Goal: Check status

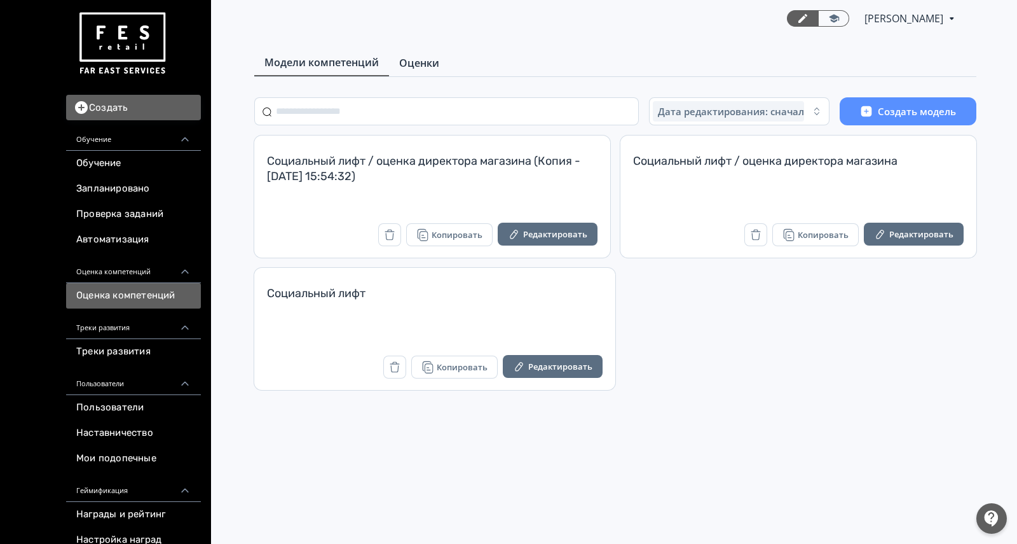
click at [415, 57] on span "Оценки" at bounding box center [419, 62] width 40 height 15
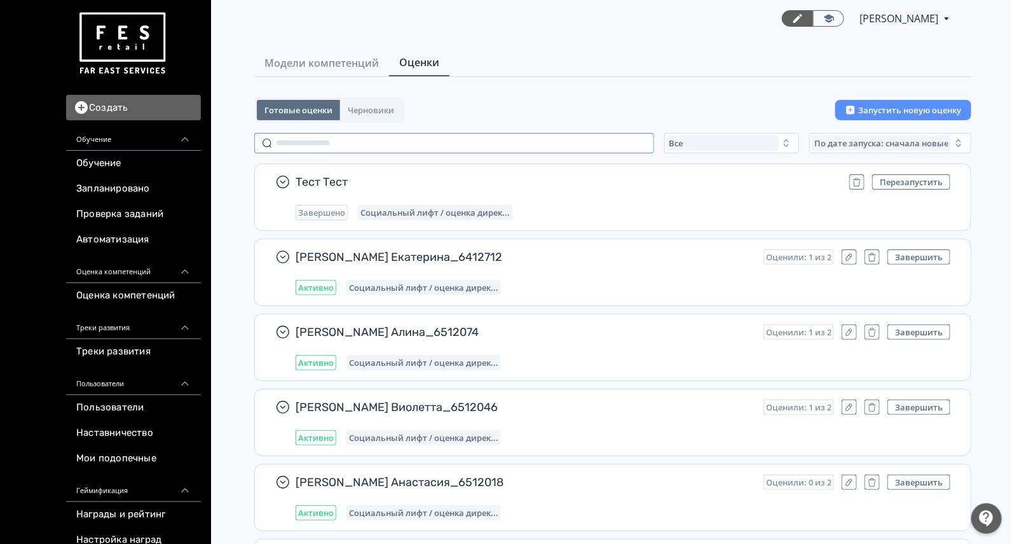
click at [394, 148] on input "text" at bounding box center [454, 143] width 400 height 20
paste input "******"
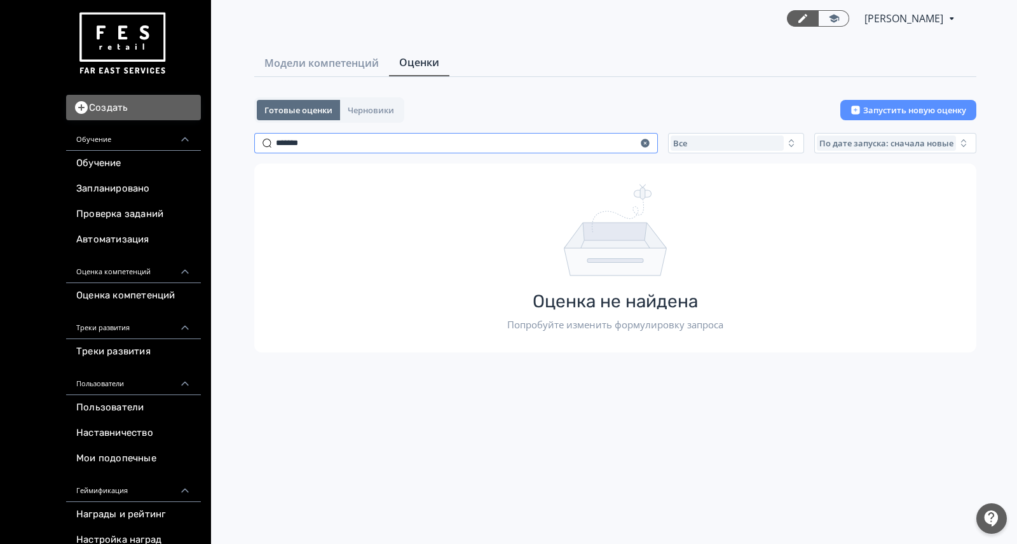
drag, startPoint x: 322, startPoint y: 142, endPoint x: 202, endPoint y: 137, distance: 120.9
click at [202, 138] on div "Создать Обучение Обучение Запланировано Проверка заданий Автоматизация Оценка к…" at bounding box center [508, 272] width 1017 height 544
drag, startPoint x: 318, startPoint y: 139, endPoint x: 233, endPoint y: 138, distance: 84.6
click at [234, 138] on div "Готовые оценки Черновики Запустить новую оценку ******* Все По дате запуска: сн…" at bounding box center [615, 224] width 763 height 255
type input "********"
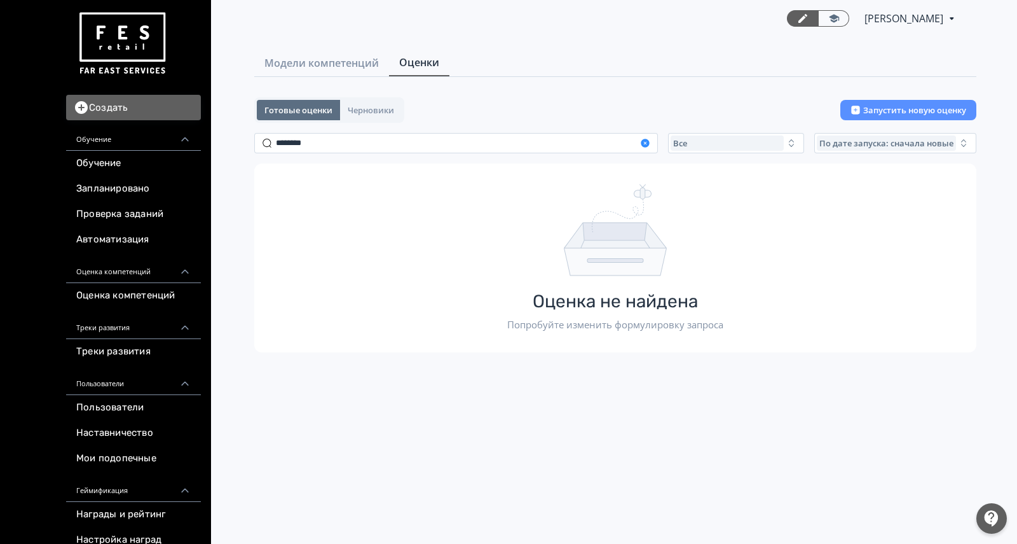
click at [649, 138] on icon "button" at bounding box center [645, 143] width 10 height 10
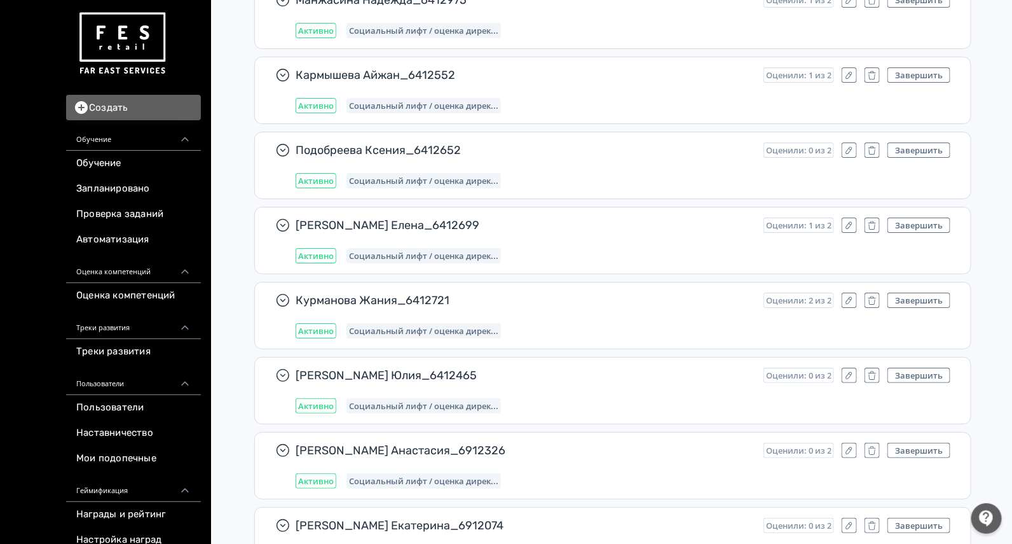
scroll to position [1986, 0]
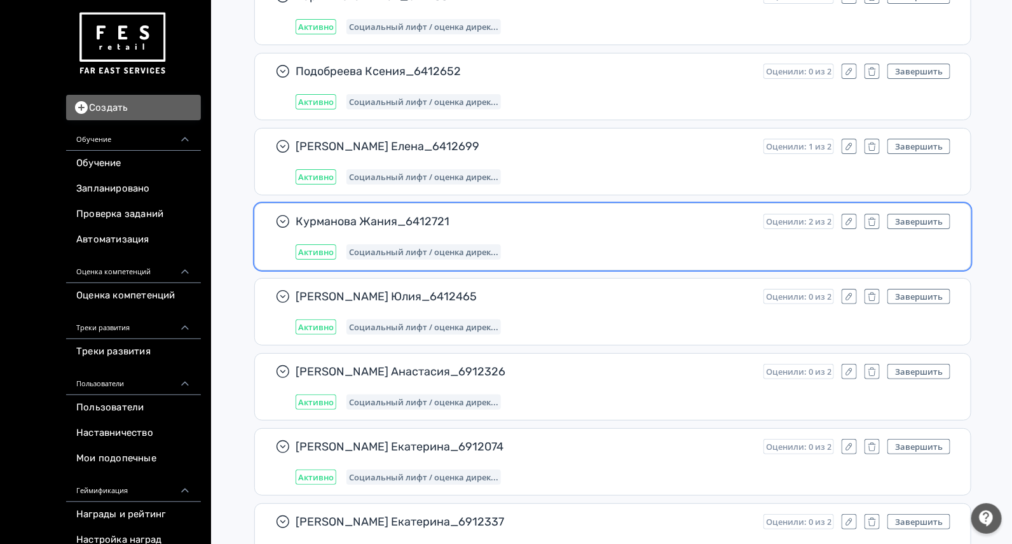
click at [575, 216] on span "Курманова Жания_6412721" at bounding box center [525, 221] width 458 height 15
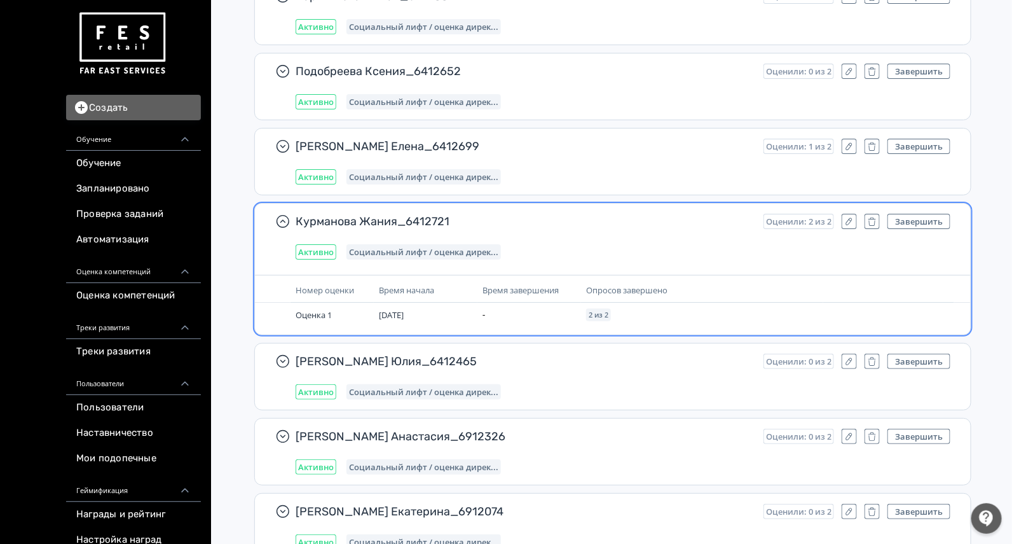
click at [575, 216] on span "Курманова Жания_6412721" at bounding box center [525, 221] width 458 height 15
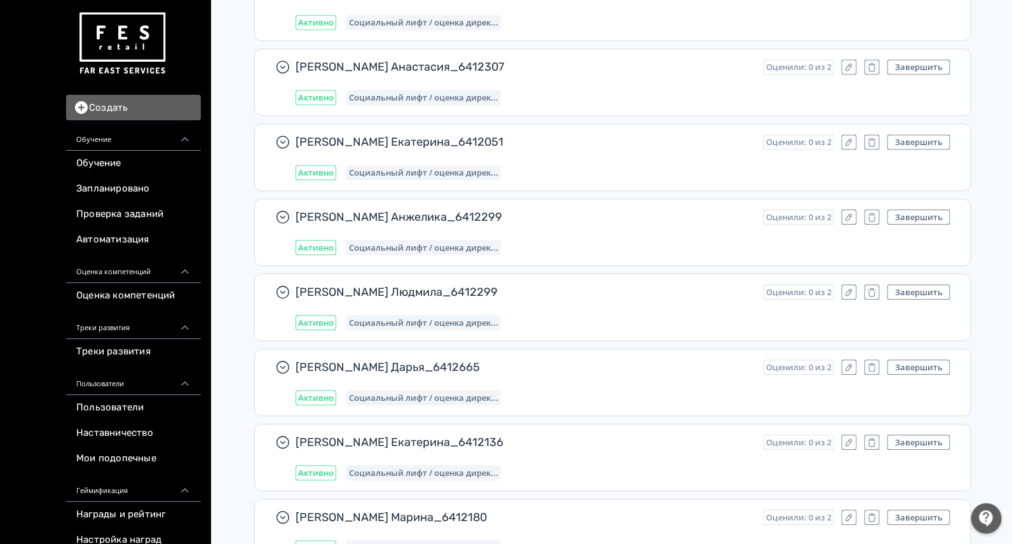
scroll to position [0, 0]
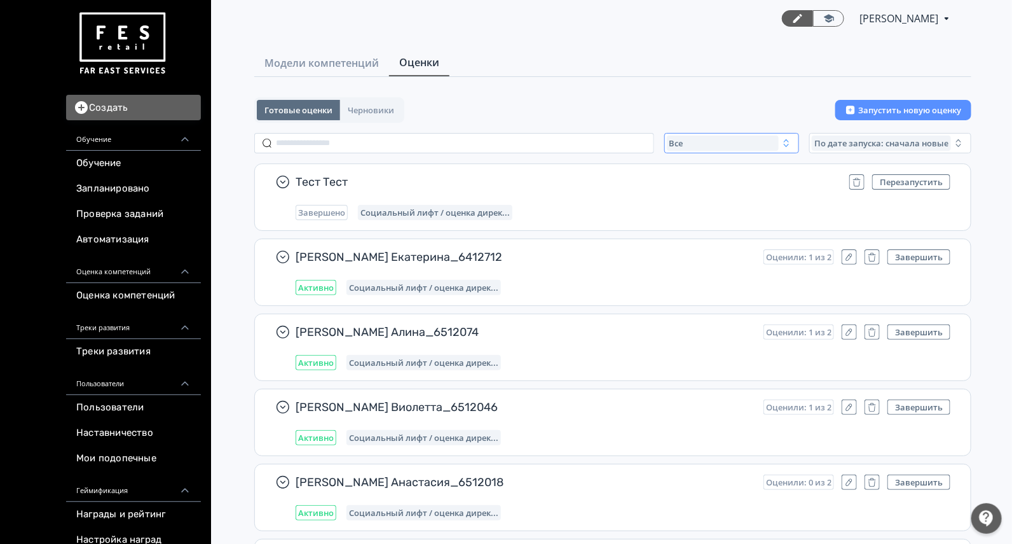
click at [752, 139] on div "Все" at bounding box center [723, 142] width 112 height 15
click at [701, 214] on span "Завершенные" at bounding box center [714, 218] width 66 height 13
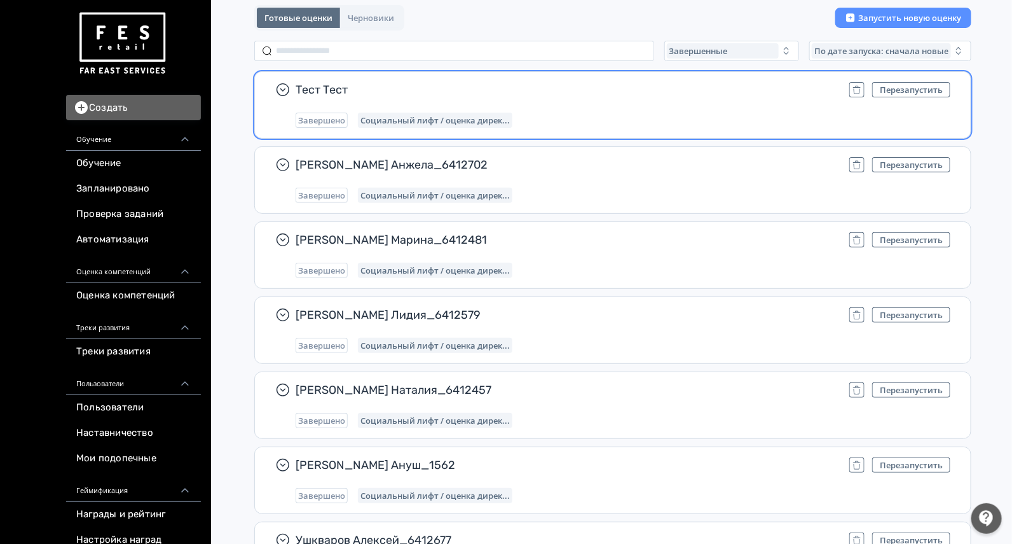
scroll to position [179, 0]
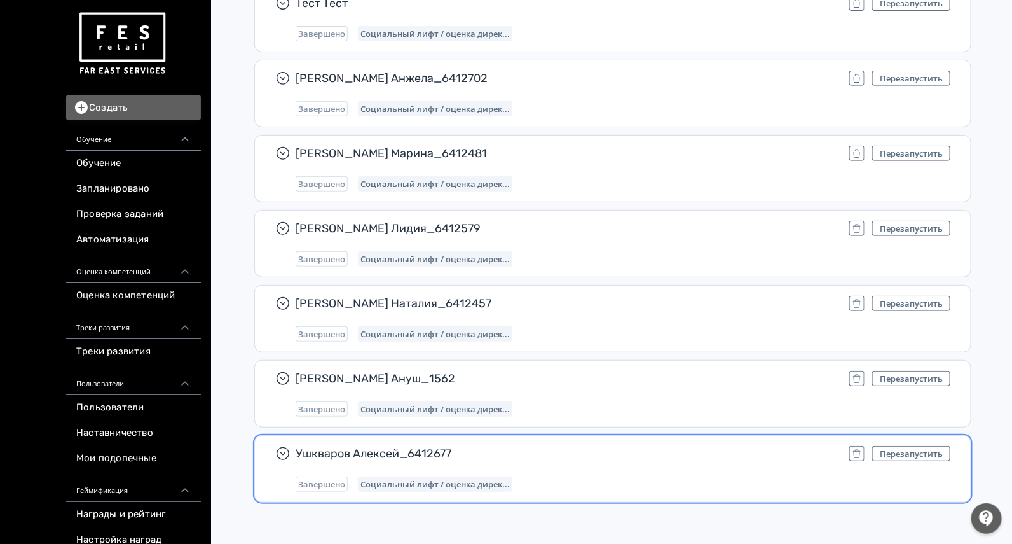
click at [569, 450] on span "Ушкваров Алексей_6412677" at bounding box center [568, 453] width 544 height 15
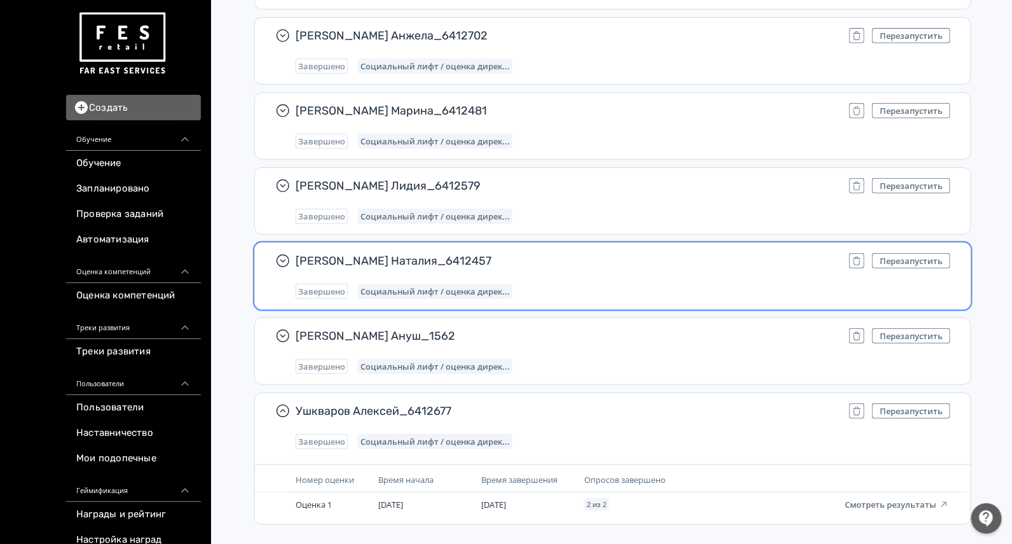
scroll to position [244, 0]
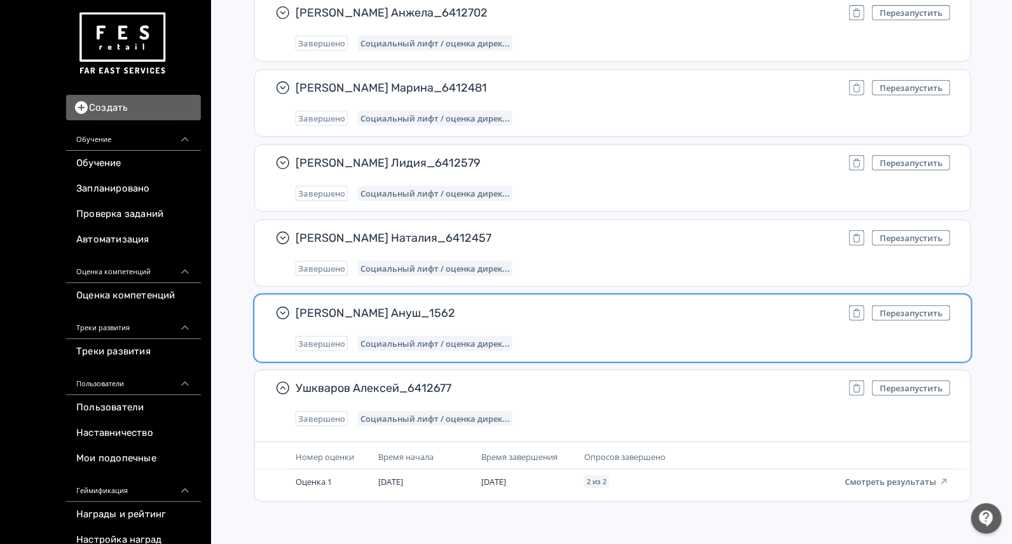
click at [566, 308] on span "[PERSON_NAME] Ануш_1562" at bounding box center [568, 312] width 544 height 15
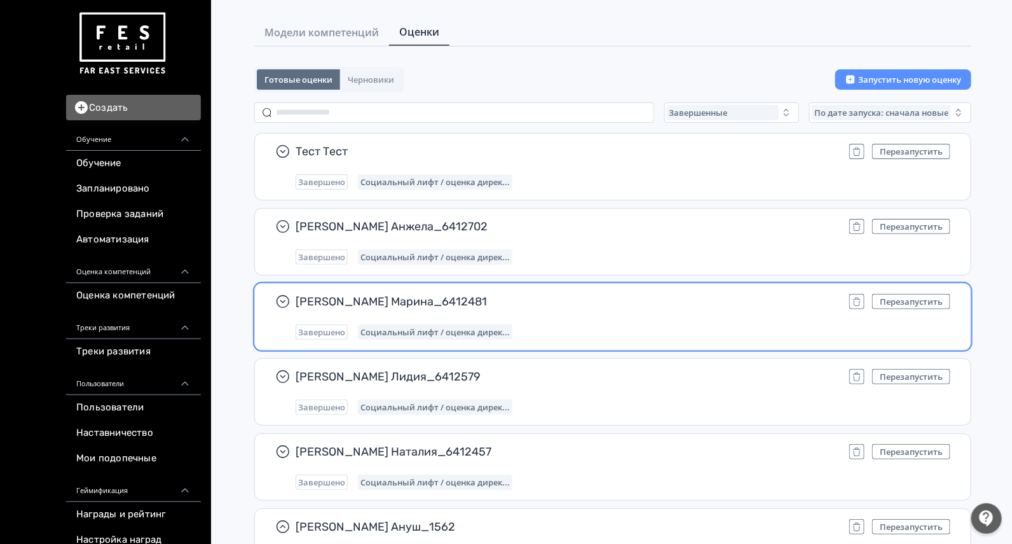
scroll to position [6, 0]
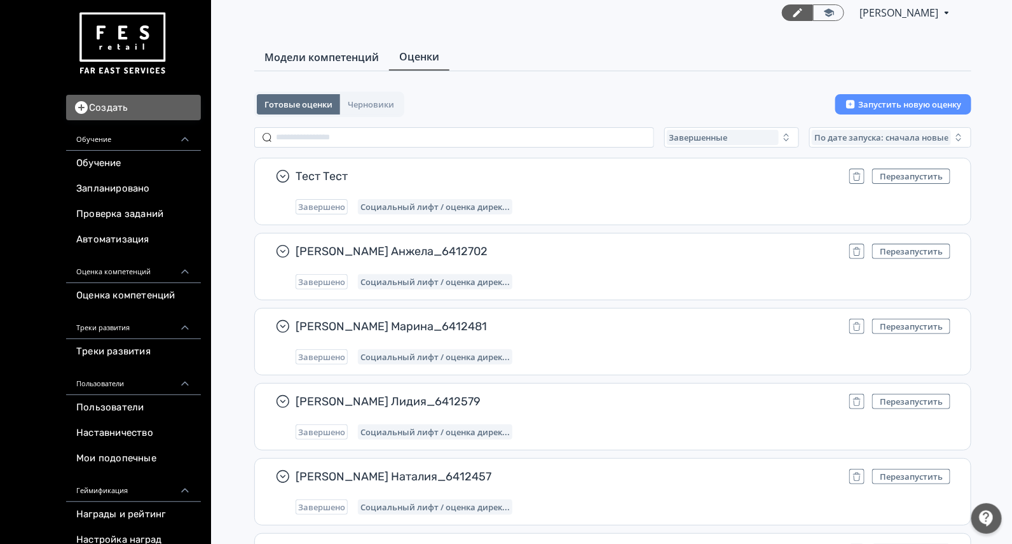
click at [334, 56] on span "Модели компетенций" at bounding box center [321, 57] width 114 height 15
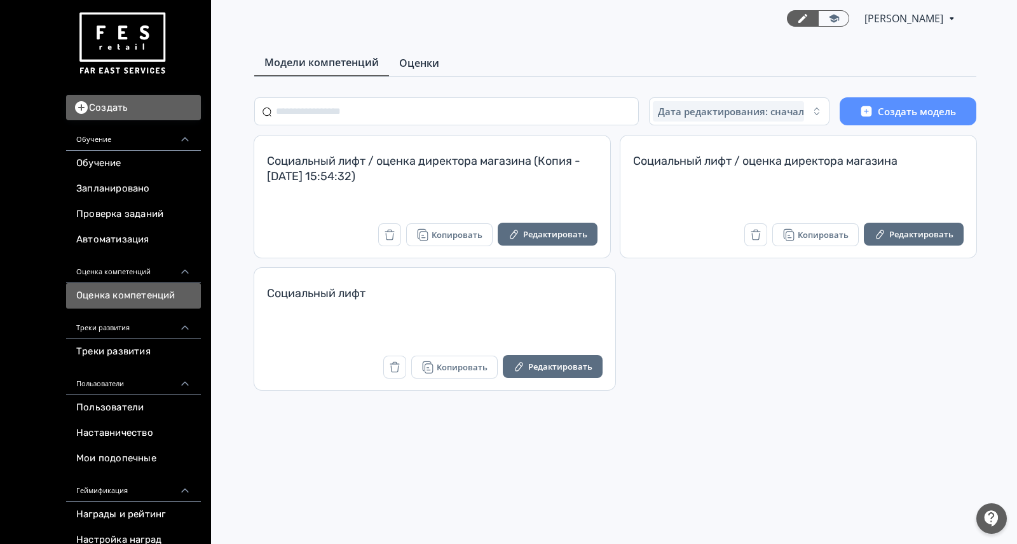
click at [418, 52] on link "Оценки" at bounding box center [419, 62] width 60 height 25
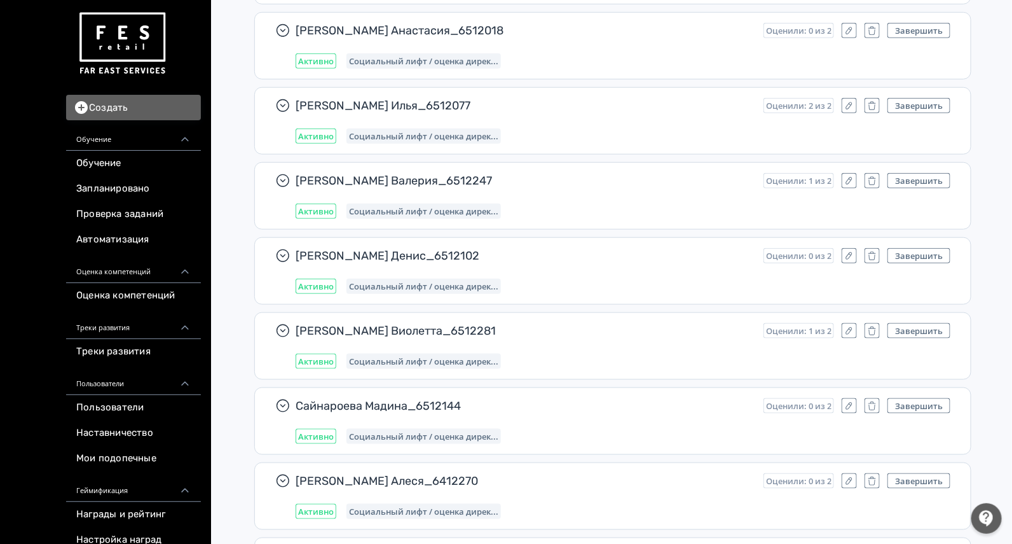
scroll to position [477, 0]
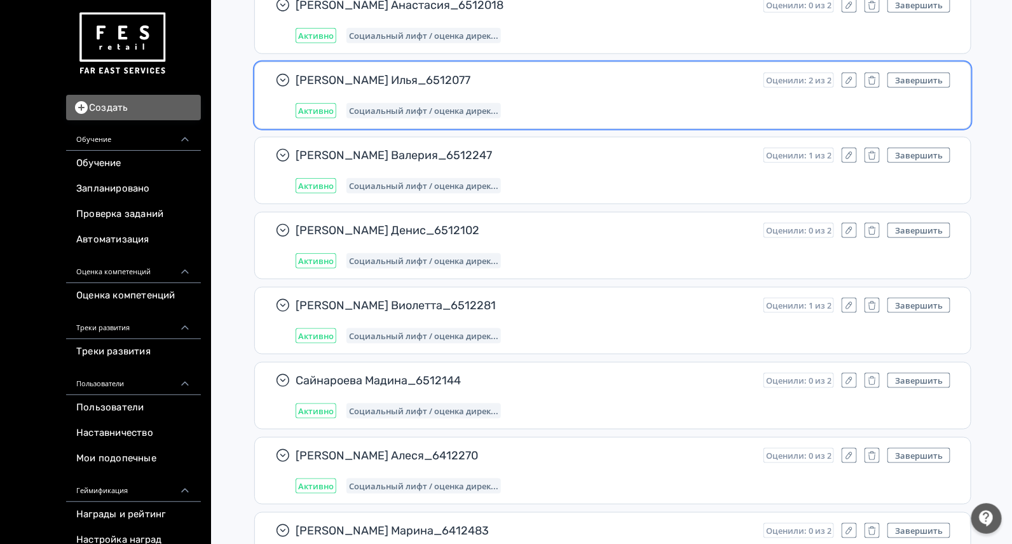
click at [569, 95] on div "[PERSON_NAME] Илья_6512077 Оценили: 2 из 2 Завершить Активно Социальный лифт / …" at bounding box center [623, 95] width 655 height 46
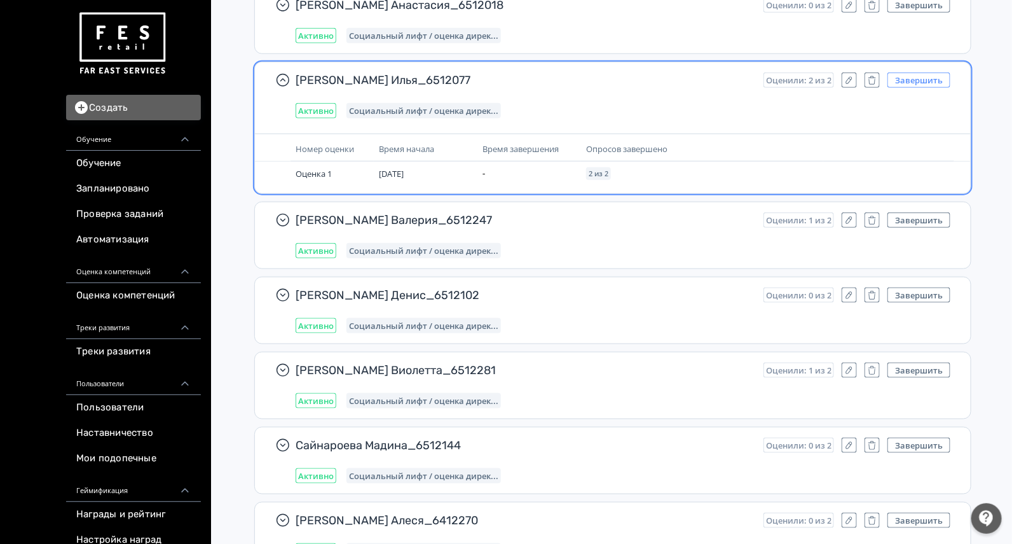
click at [917, 80] on button "Завершить" at bounding box center [919, 79] width 63 height 15
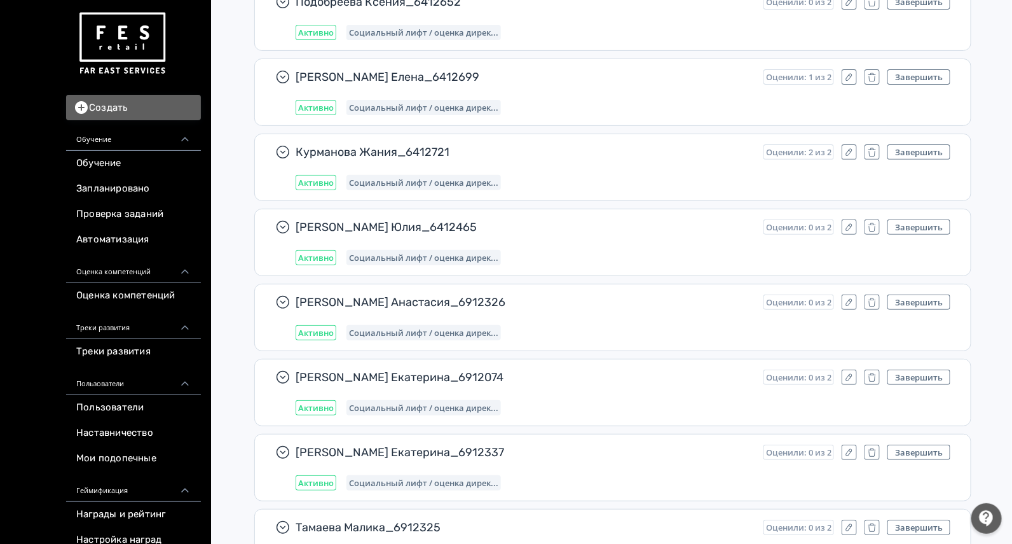
scroll to position [2145, 0]
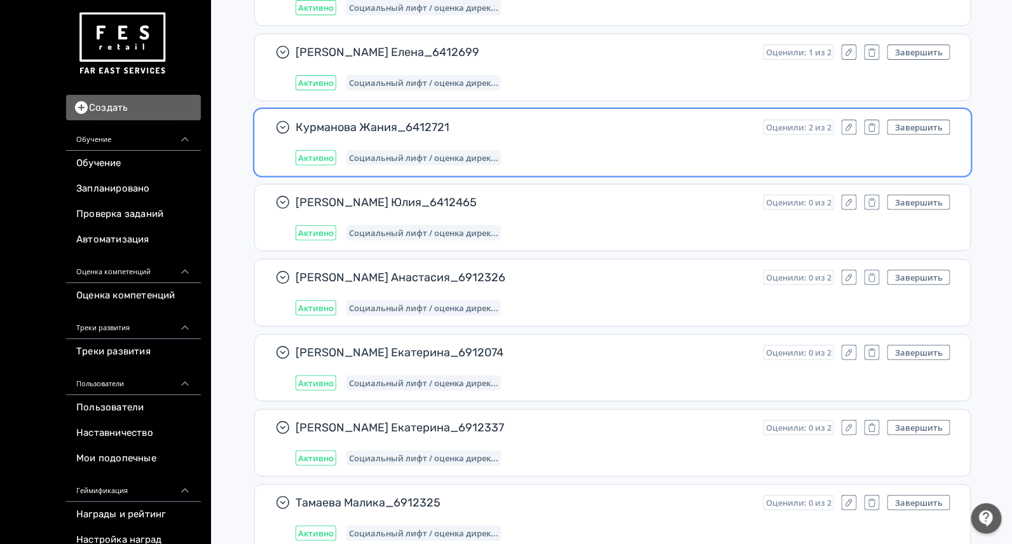
click at [683, 133] on div "Курманова Жания_6412721 Оценили: 2 из 2 Завершить Активно Социальный лифт / оце…" at bounding box center [623, 143] width 655 height 46
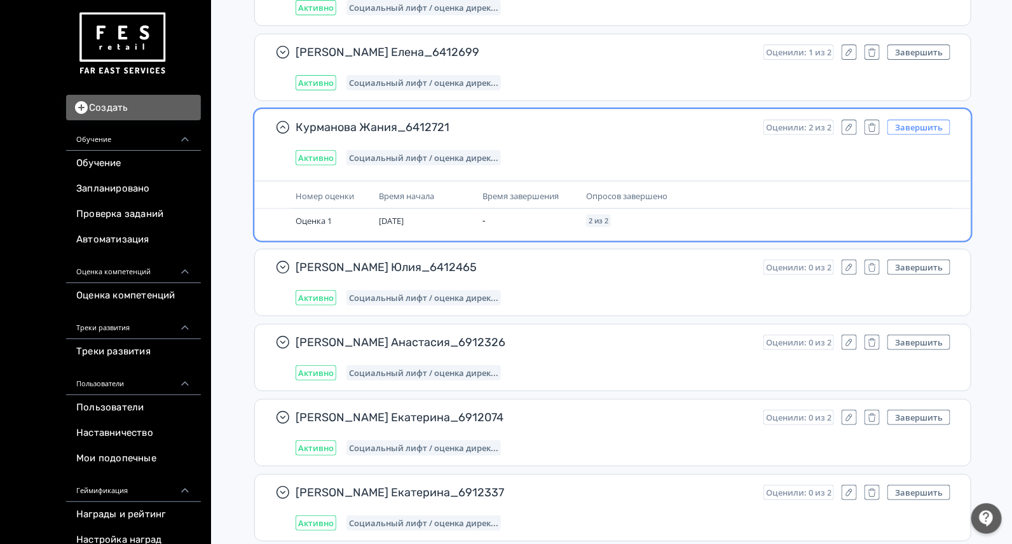
click at [905, 120] on button "Завершить" at bounding box center [919, 127] width 63 height 15
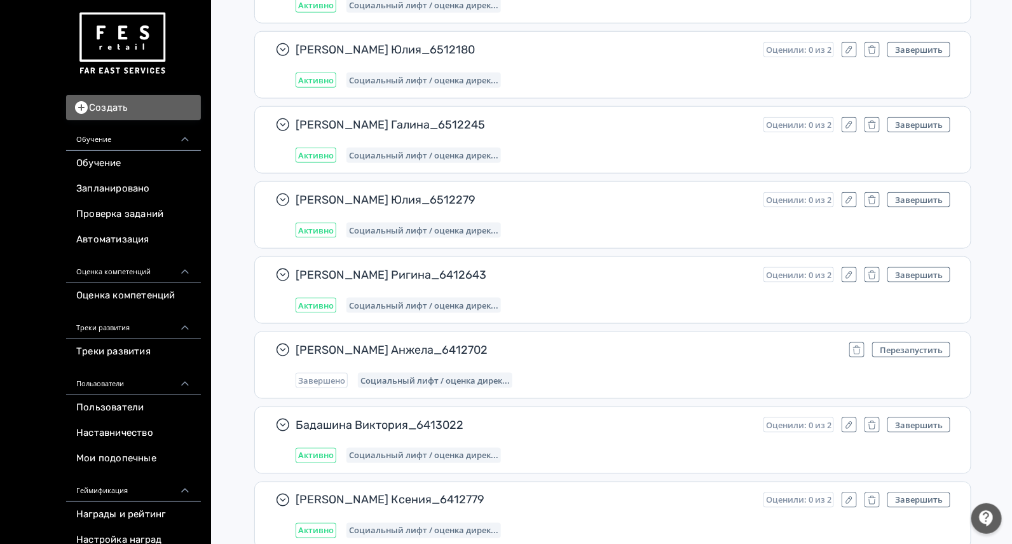
scroll to position [12795, 0]
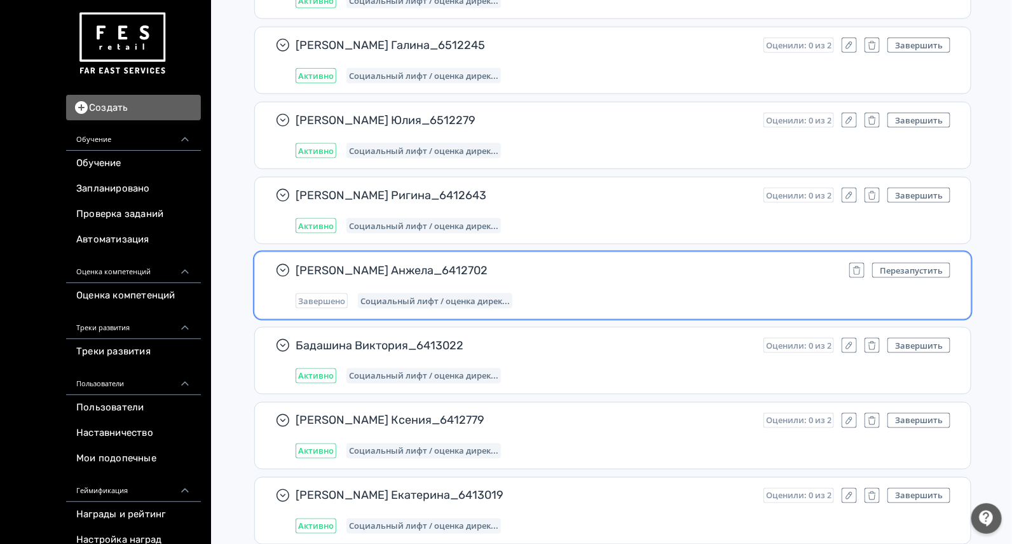
click at [699, 263] on span "[PERSON_NAME] Анжела_6412702" at bounding box center [568, 270] width 544 height 15
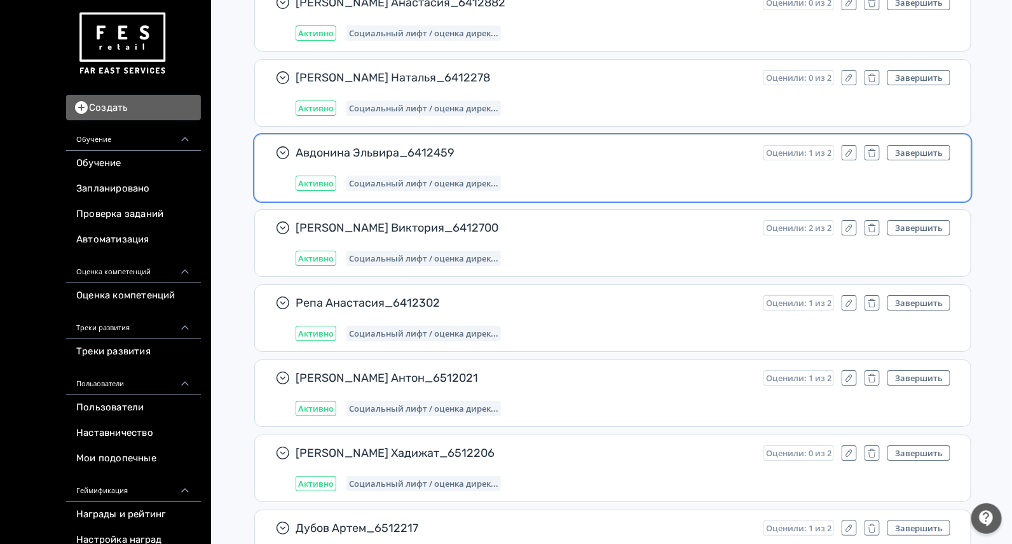
scroll to position [18040, 0]
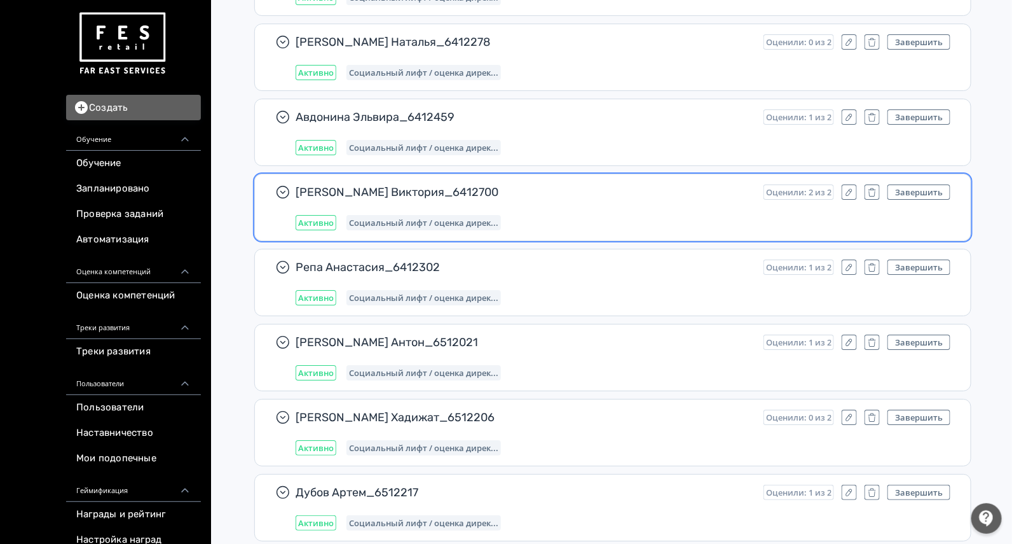
click at [693, 184] on span "[PERSON_NAME] Виктория_6412700" at bounding box center [525, 191] width 458 height 15
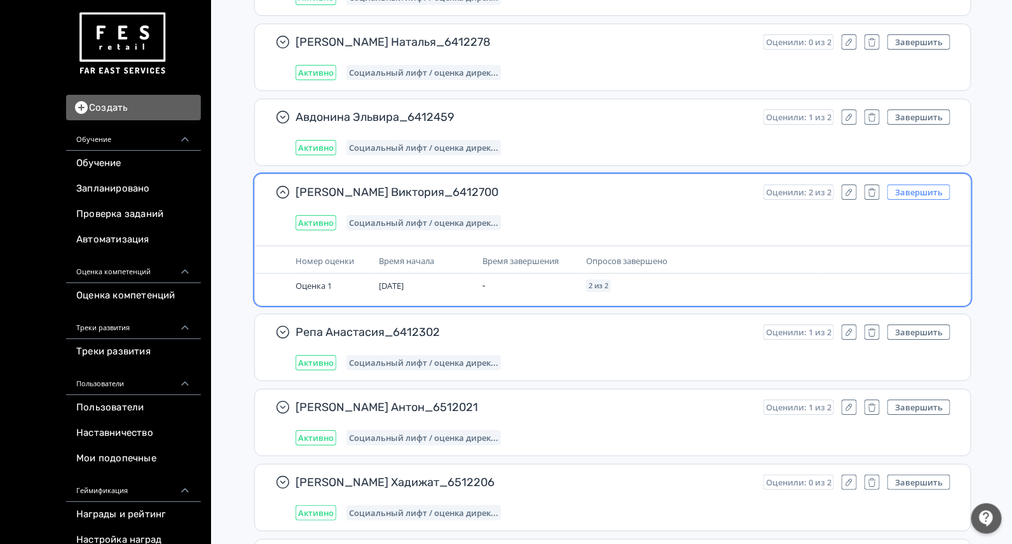
click at [909, 184] on button "Завершить" at bounding box center [919, 191] width 63 height 15
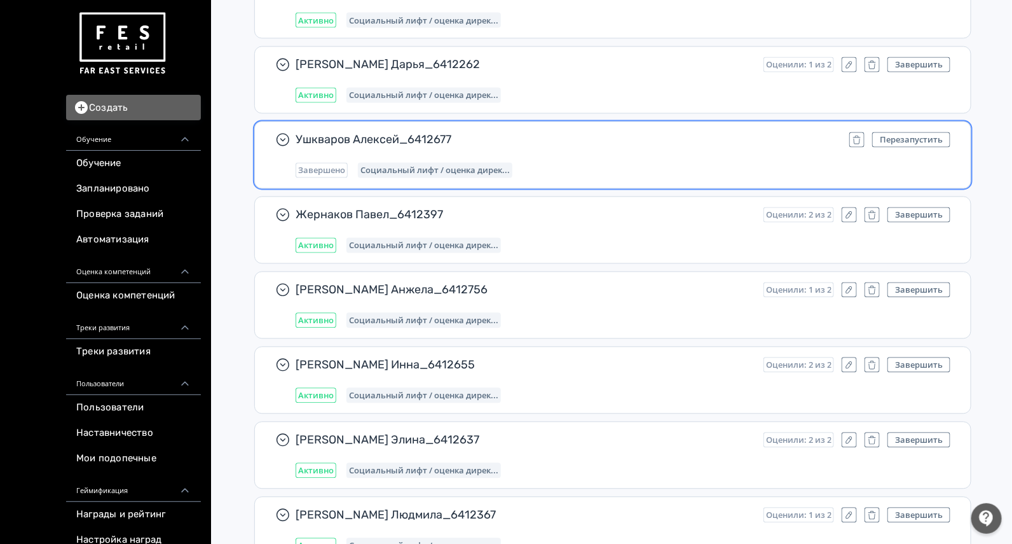
scroll to position [19232, 0]
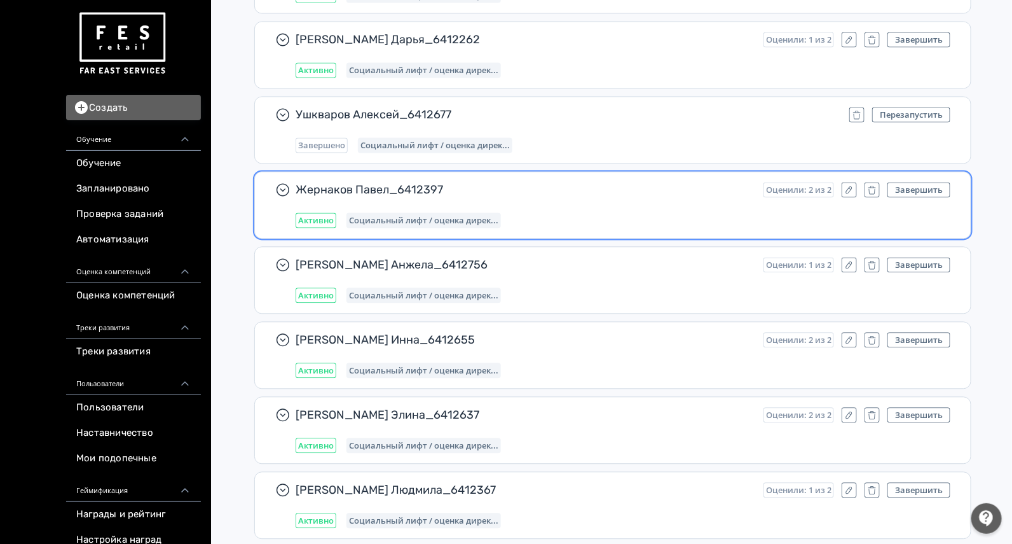
click at [745, 172] on div "Жернаков Павел_6412397 Оценили: 2 из 2 Завершить Активно Социальный лифт / оцен…" at bounding box center [613, 205] width 716 height 66
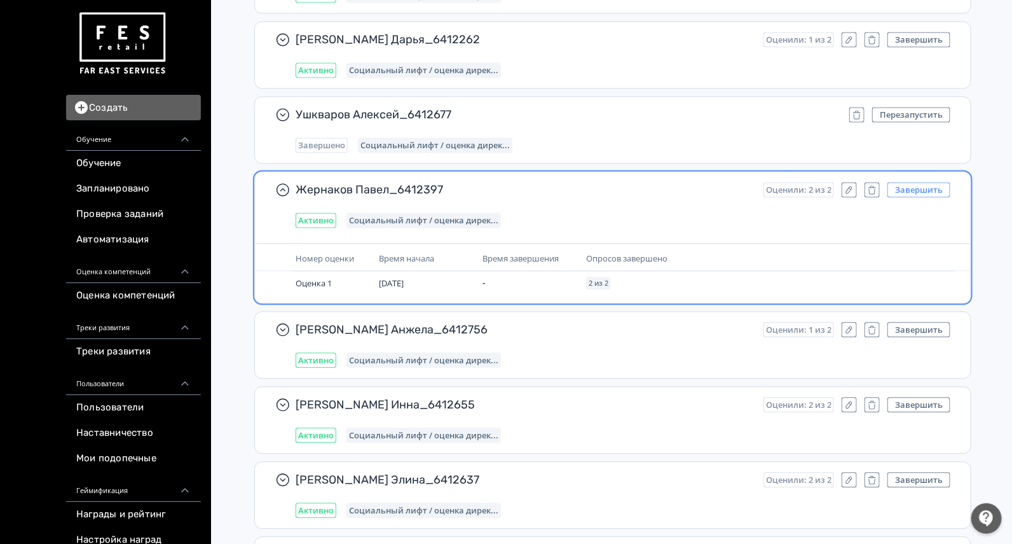
click at [902, 182] on button "Завершить" at bounding box center [919, 189] width 63 height 15
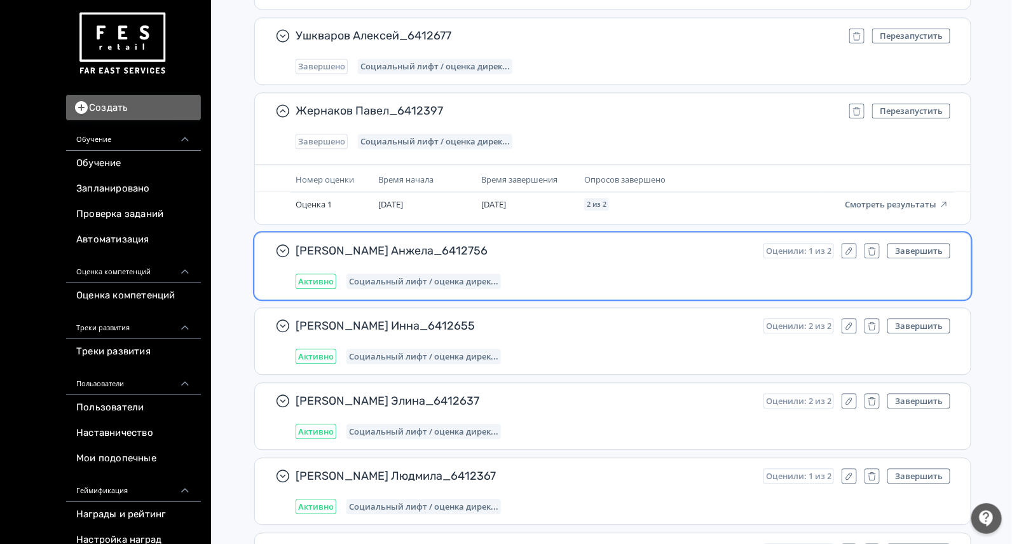
scroll to position [19391, 0]
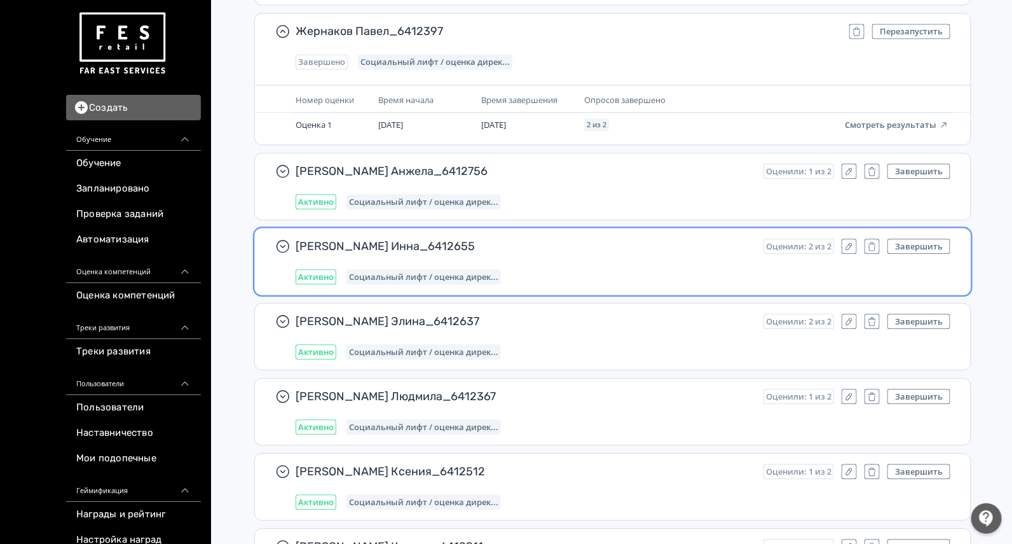
click at [792, 269] on div "Активно Социальный лифт / оценка дирек..." at bounding box center [623, 276] width 655 height 15
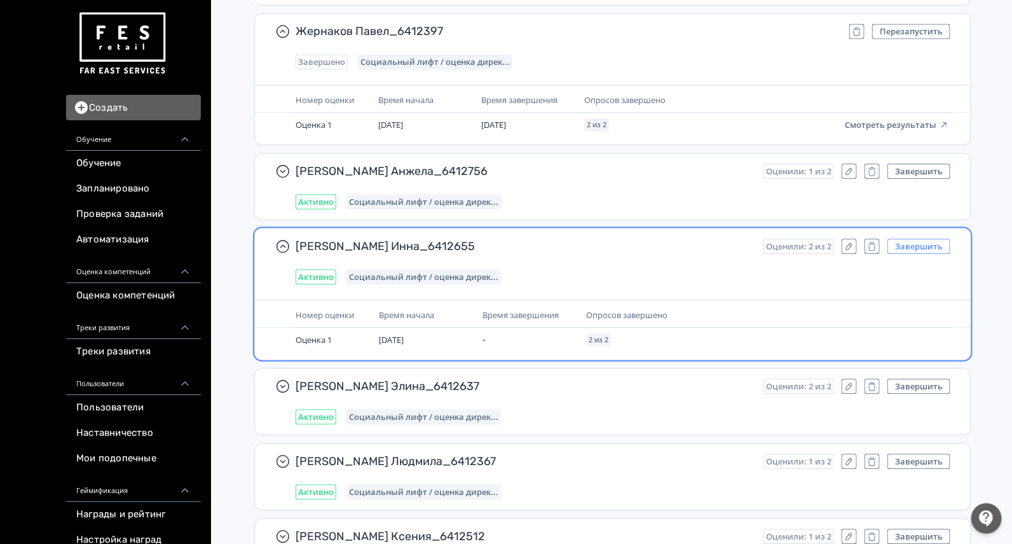
click at [902, 238] on button "Завершить" at bounding box center [919, 245] width 63 height 15
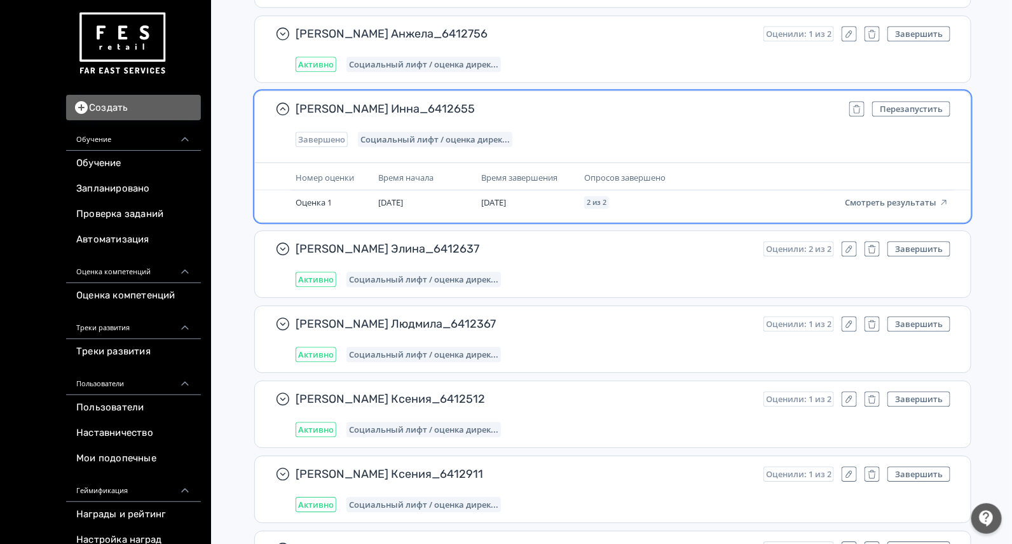
scroll to position [19550, 0]
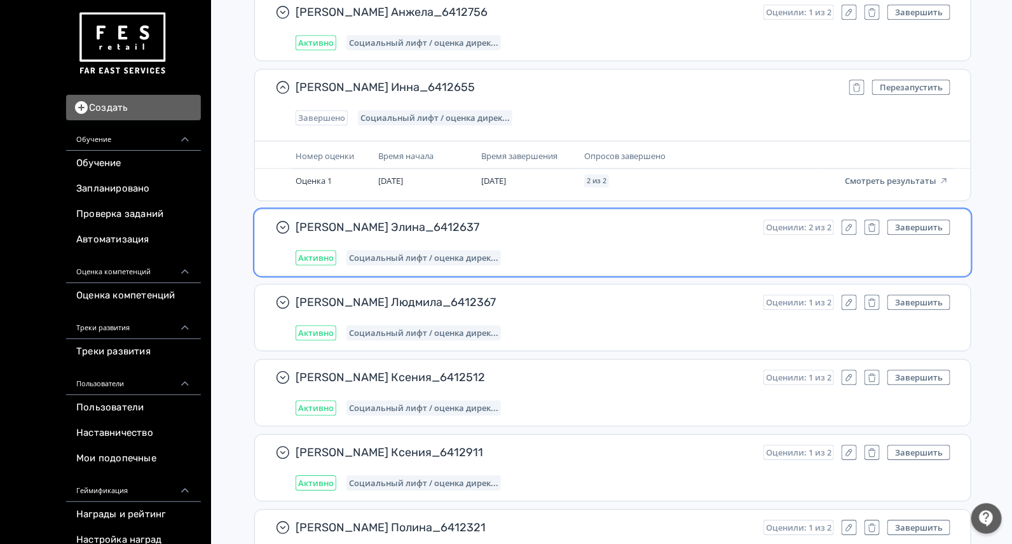
click at [762, 250] on div "Активно Социальный лифт / оценка дирек..." at bounding box center [623, 257] width 655 height 15
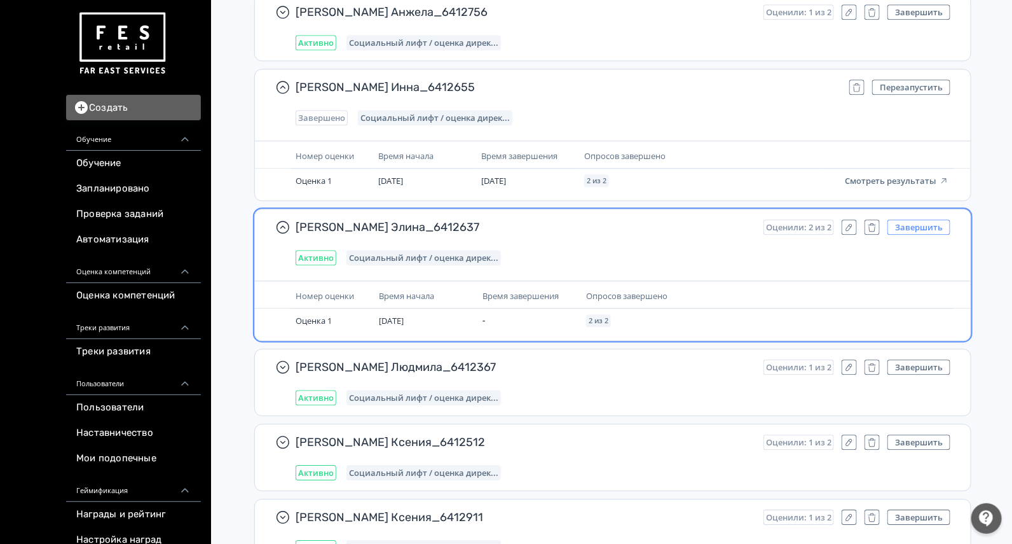
click at [919, 219] on button "Завершить" at bounding box center [919, 226] width 63 height 15
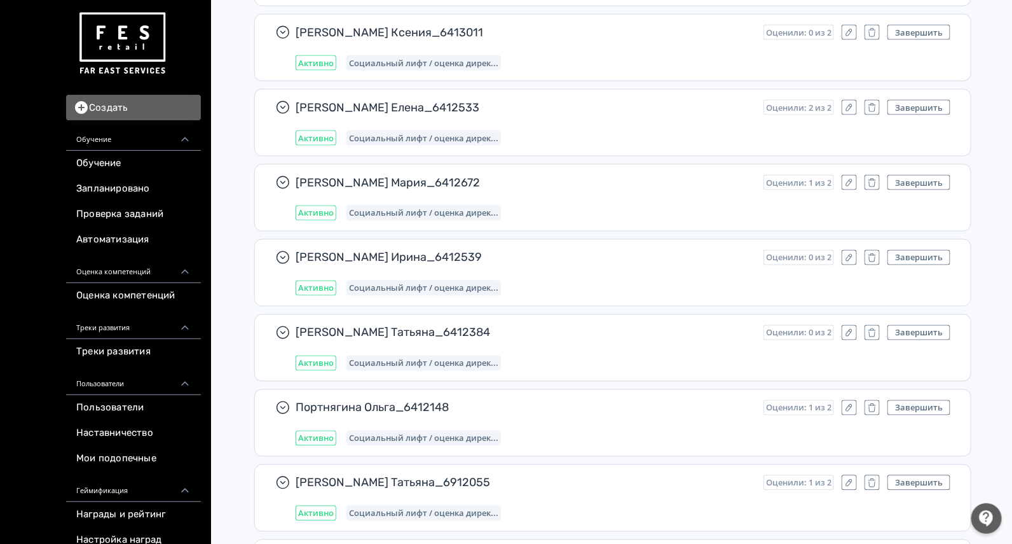
scroll to position [25034, 0]
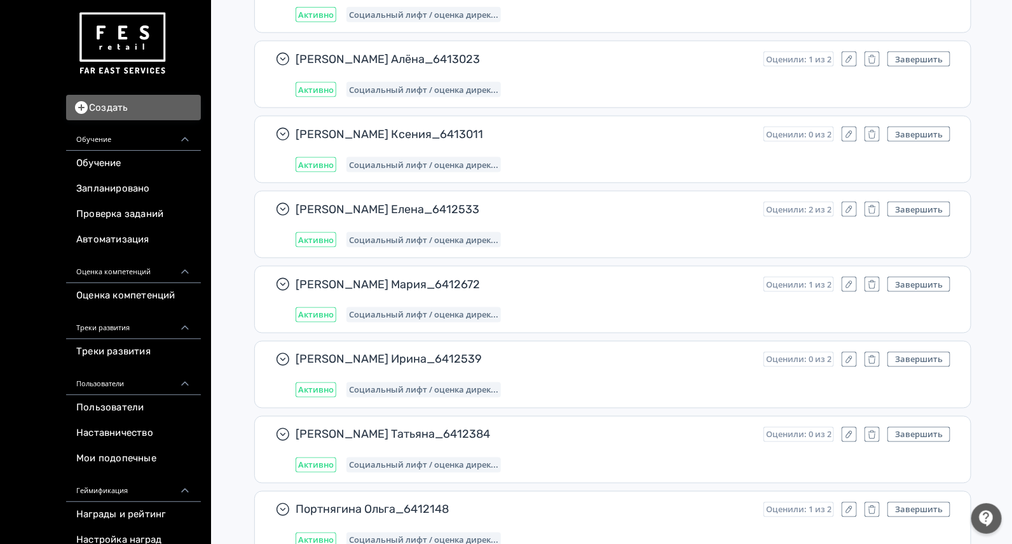
click at [664, 202] on span "[PERSON_NAME] Елена_6412533" at bounding box center [525, 209] width 458 height 15
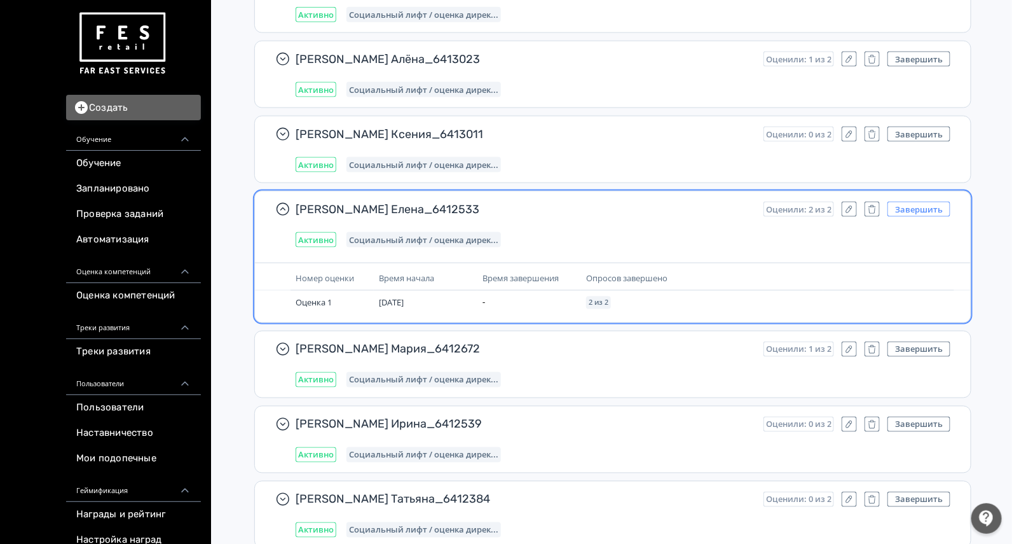
click at [904, 202] on button "Завершить" at bounding box center [919, 209] width 63 height 15
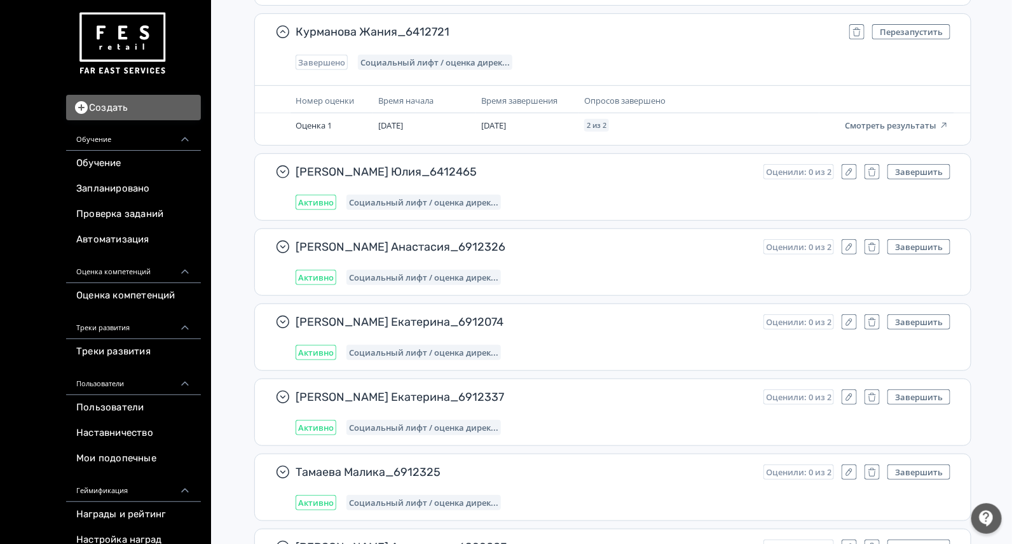
scroll to position [0, 0]
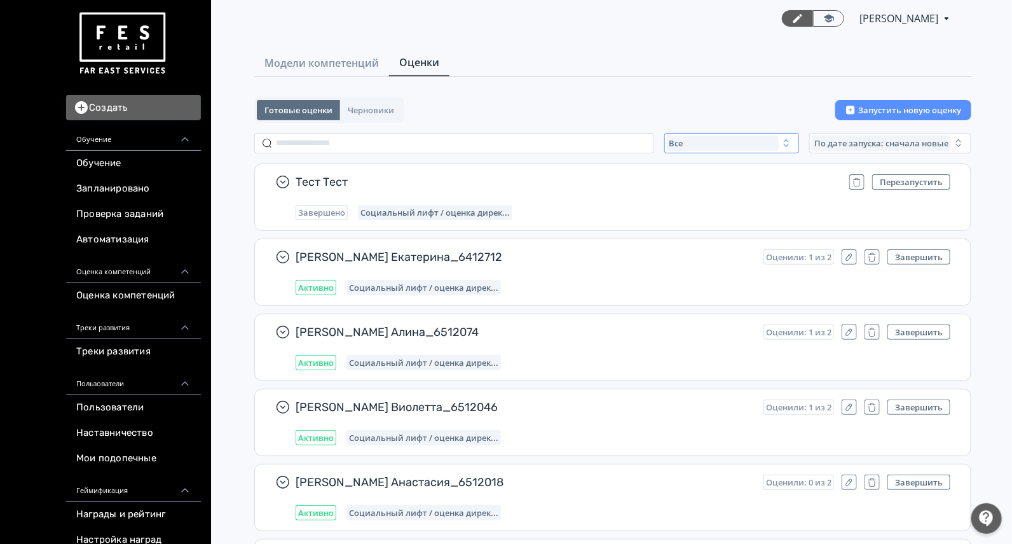
click at [778, 135] on div "Все" at bounding box center [723, 142] width 112 height 15
click at [705, 221] on span "Завершенные" at bounding box center [714, 218] width 66 height 13
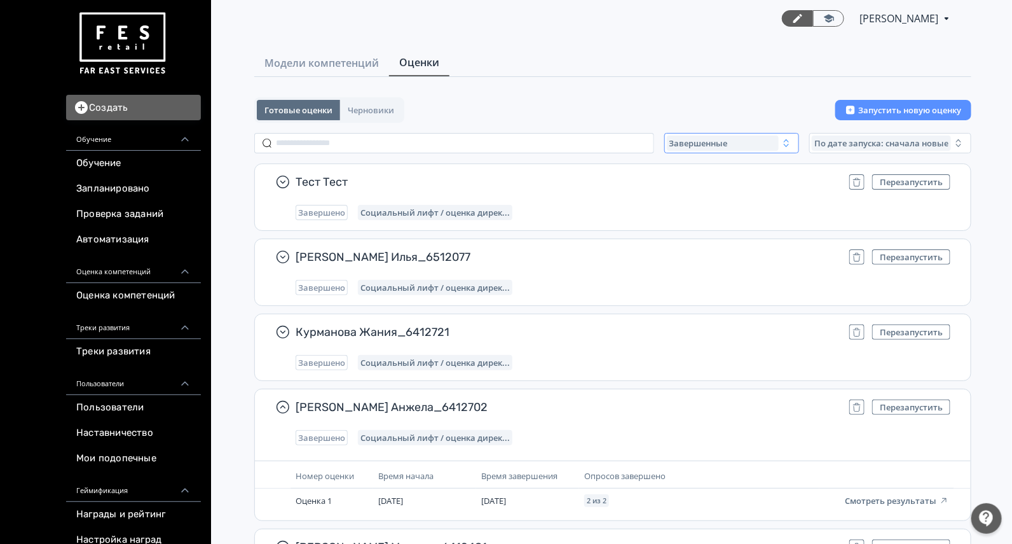
click at [762, 144] on div "Завершенные" at bounding box center [723, 142] width 112 height 15
click at [713, 192] on span "Активные" at bounding box center [704, 195] width 46 height 13
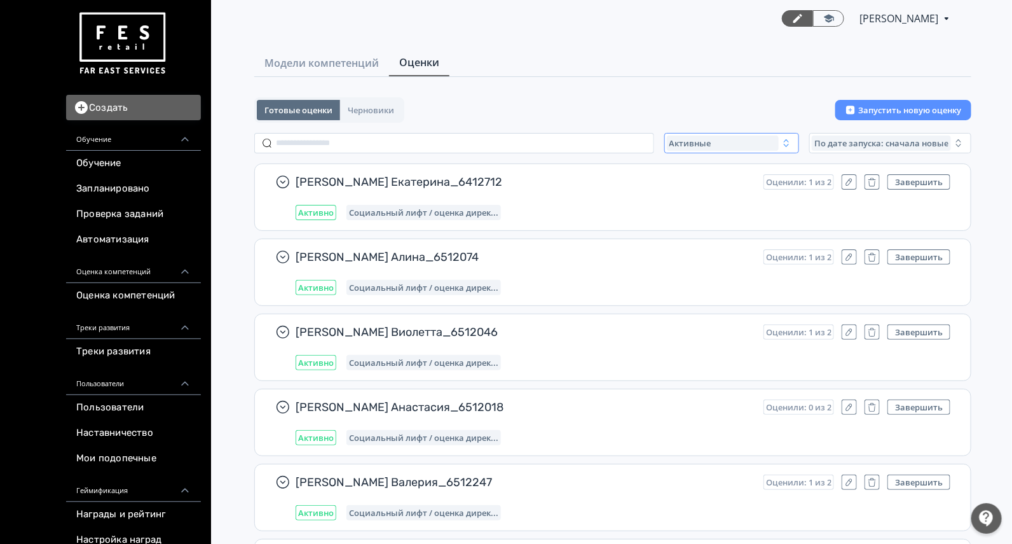
click at [723, 146] on div "Активные" at bounding box center [723, 142] width 112 height 15
click at [689, 216] on span "Завершенные" at bounding box center [714, 218] width 66 height 13
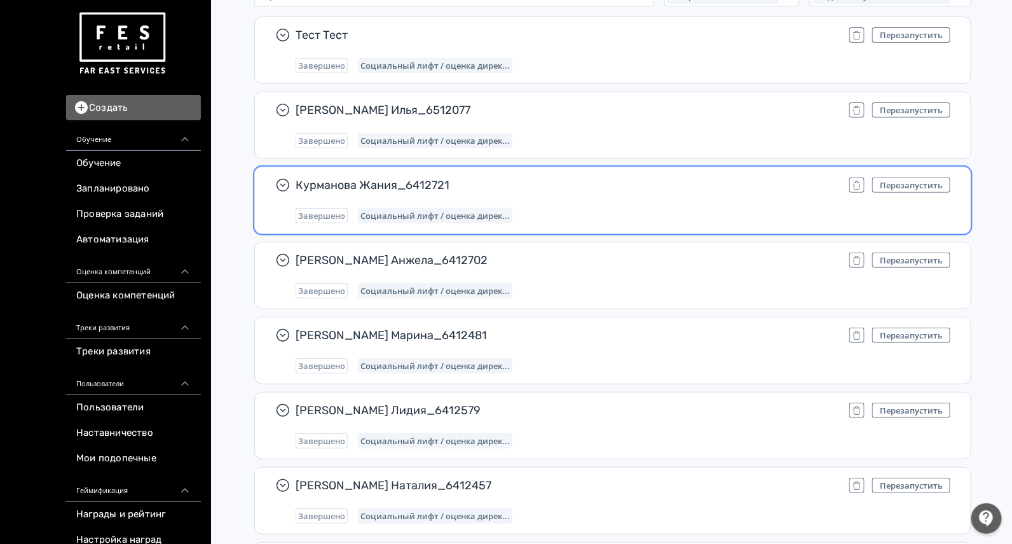
scroll to position [158, 0]
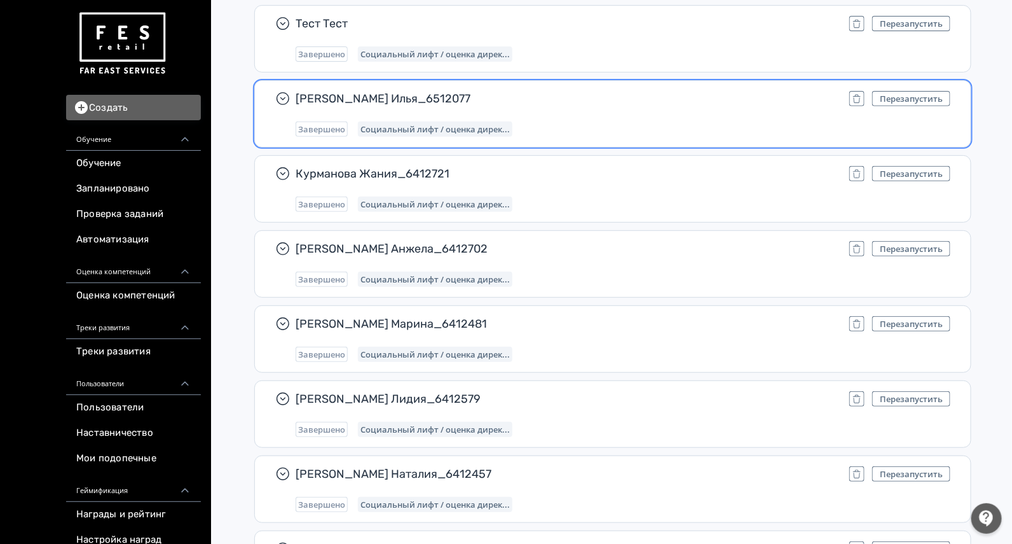
click at [622, 95] on span "[PERSON_NAME] Илья_6512077" at bounding box center [568, 98] width 544 height 15
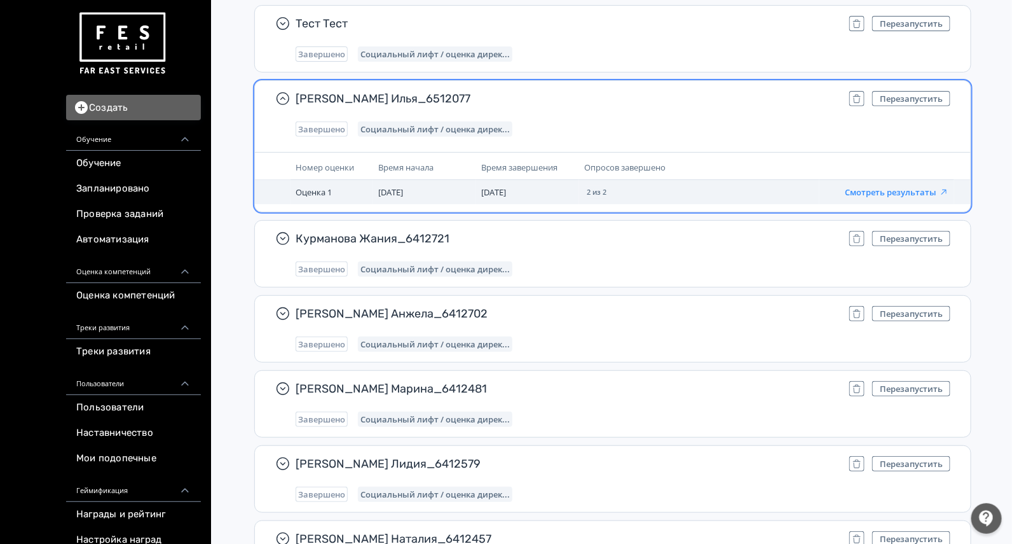
click at [907, 193] on button "Смотреть результаты" at bounding box center [897, 192] width 104 height 10
